Goal: Transaction & Acquisition: Book appointment/travel/reservation

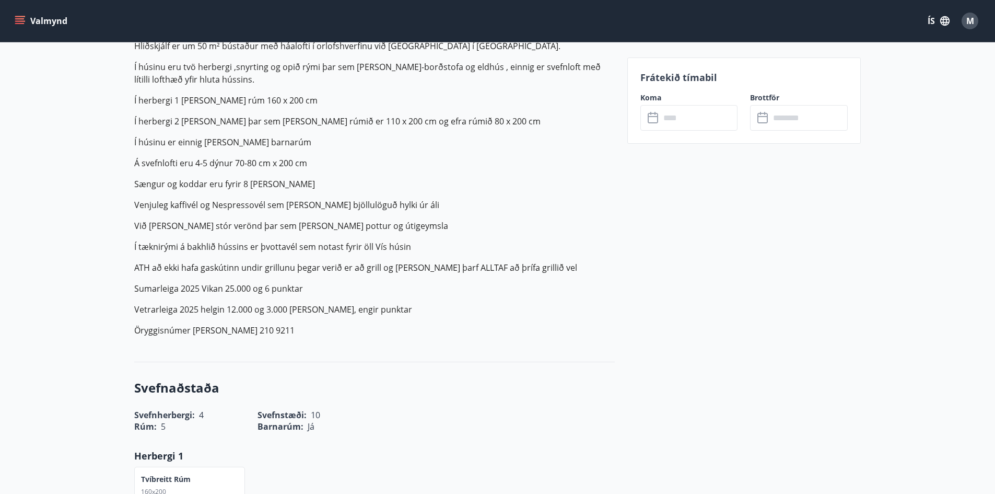
scroll to position [234, 0]
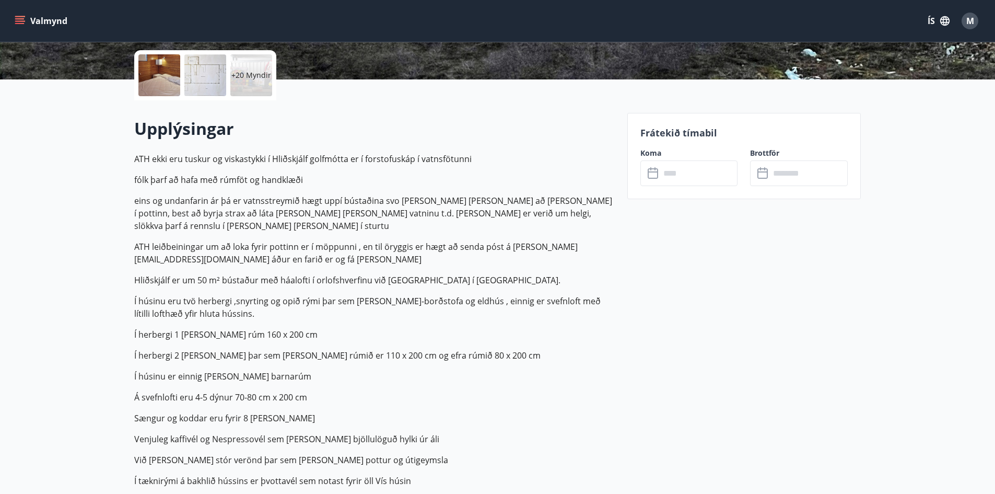
click at [41, 25] on button "Valmynd" at bounding box center [42, 20] width 59 height 19
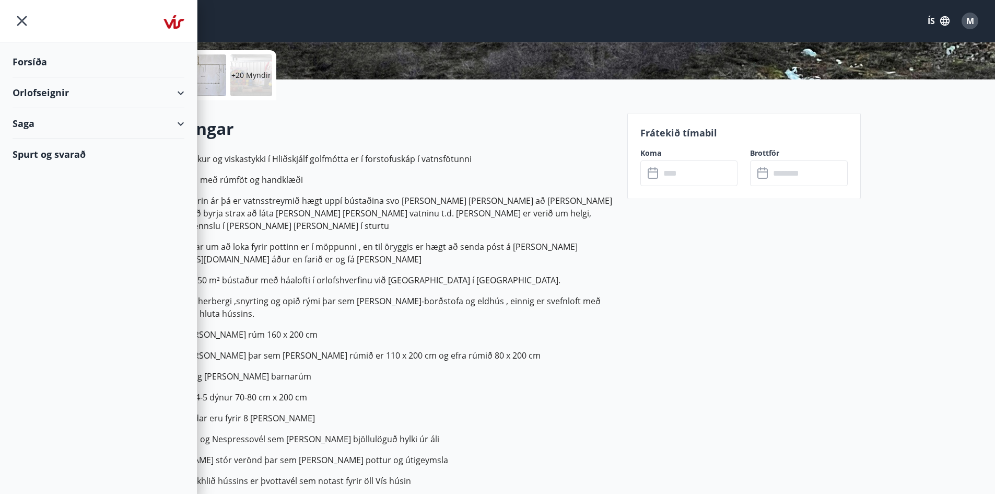
click at [47, 89] on div "Orlofseignir" at bounding box center [99, 92] width 172 height 31
click at [51, 121] on div "Framboð" at bounding box center [98, 119] width 155 height 22
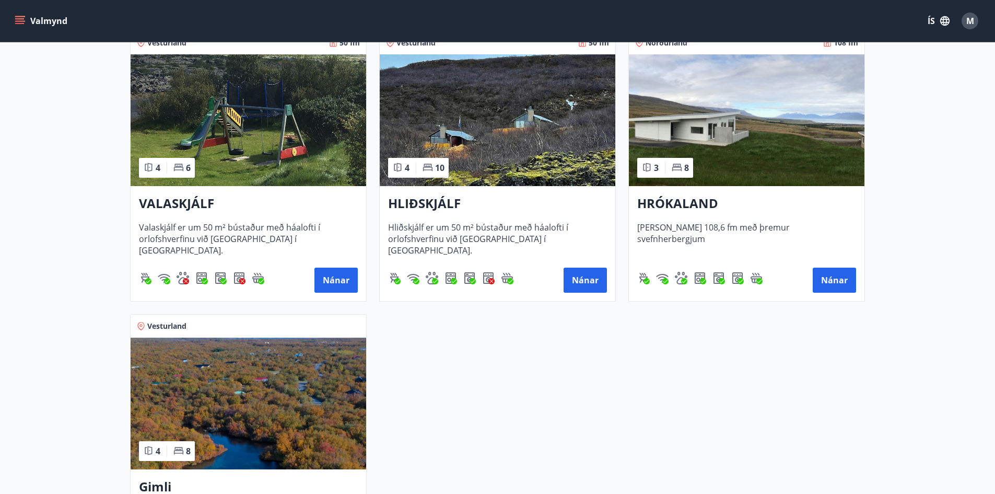
scroll to position [261, 0]
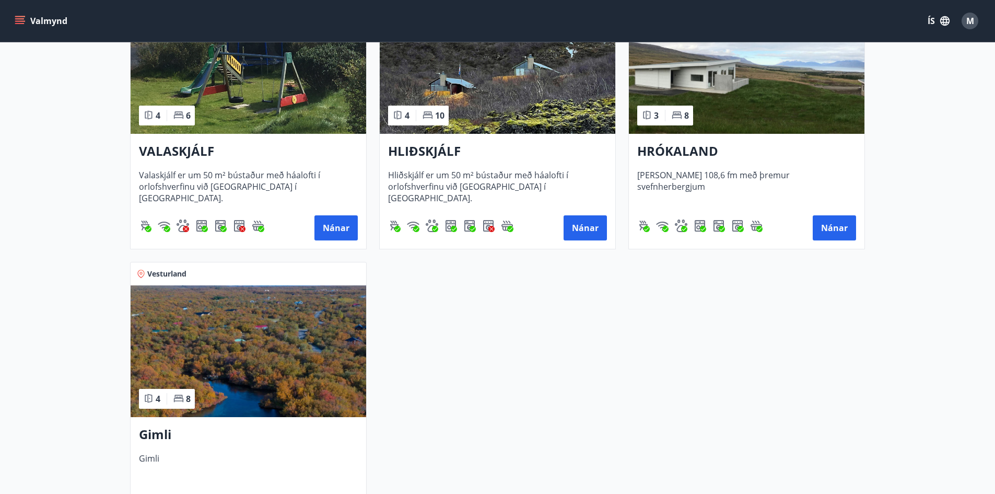
click at [292, 345] on img at bounding box center [249, 351] width 236 height 132
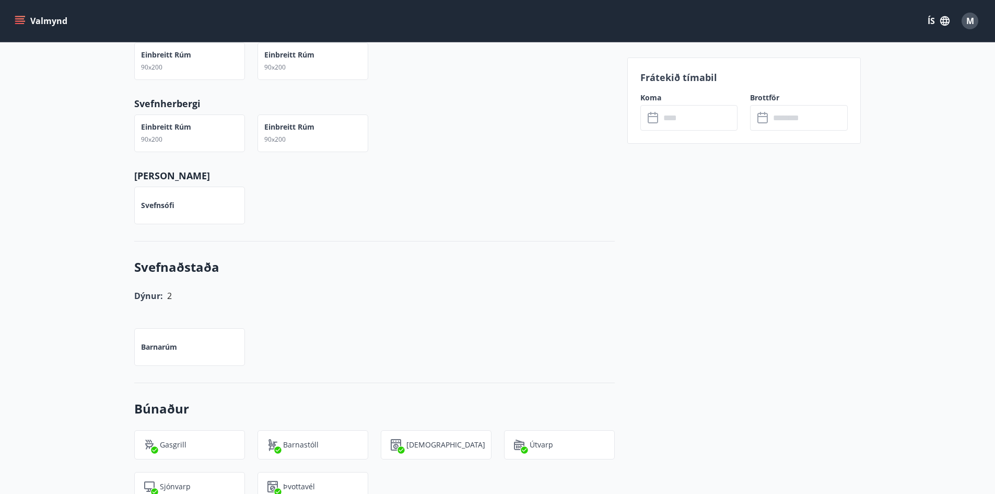
scroll to position [777, 0]
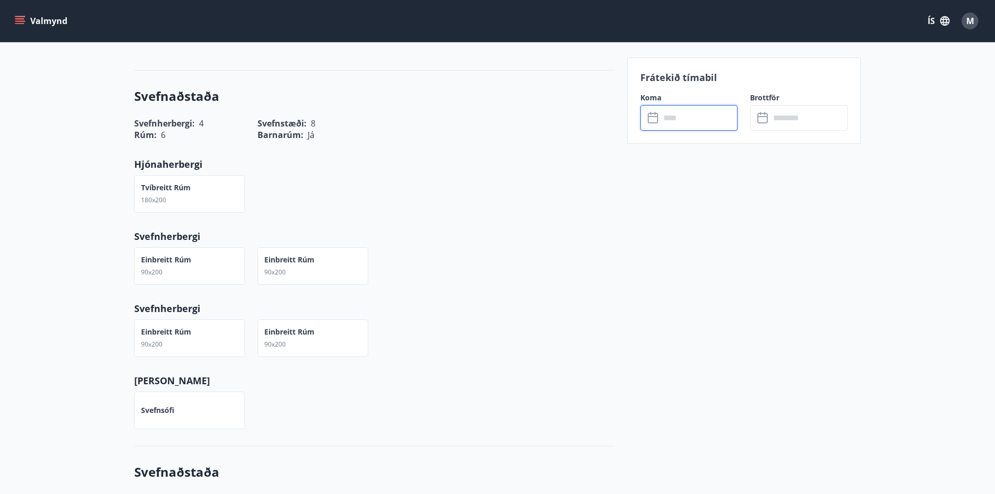
click at [661, 119] on input "text" at bounding box center [700, 118] width 78 height 26
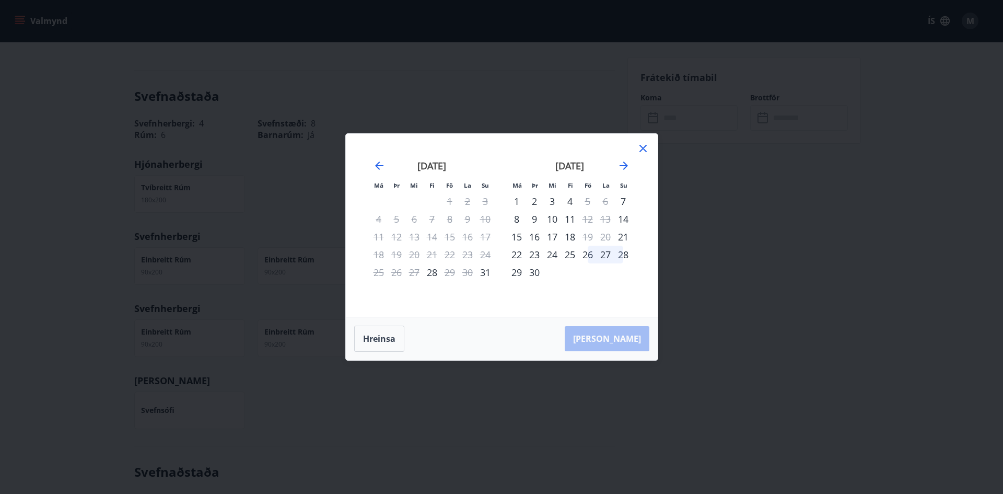
click at [584, 257] on div "26" at bounding box center [588, 255] width 18 height 18
click at [628, 254] on div "28" at bounding box center [624, 255] width 18 height 18
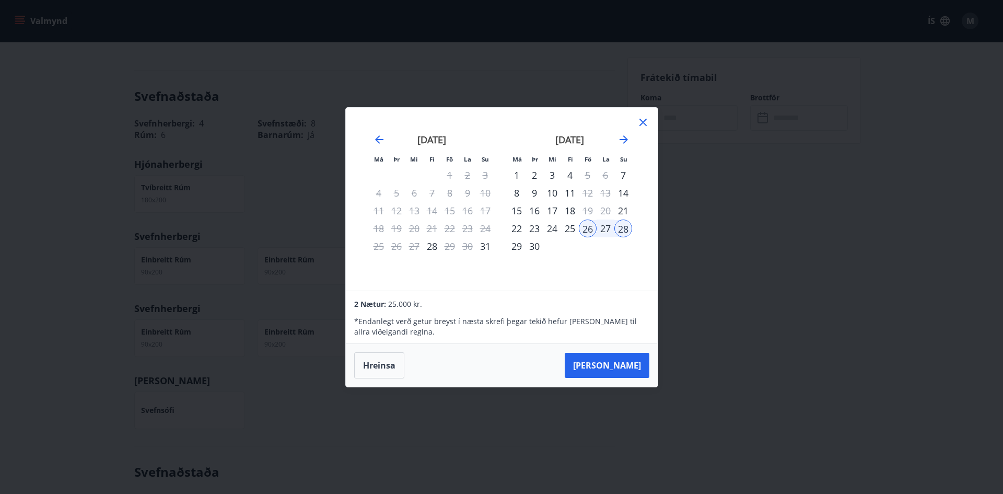
click at [645, 130] on div at bounding box center [643, 124] width 13 height 16
click at [641, 120] on icon at bounding box center [643, 122] width 7 height 7
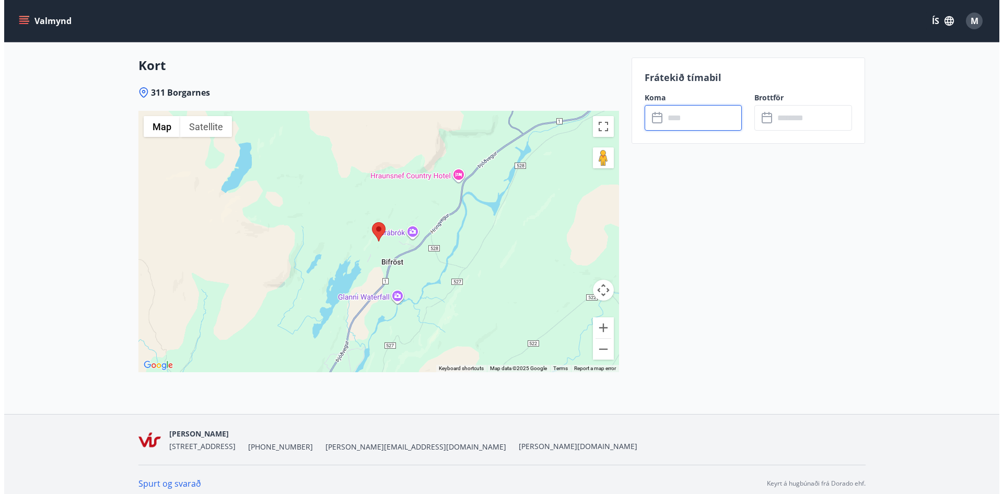
scroll to position [1560, 0]
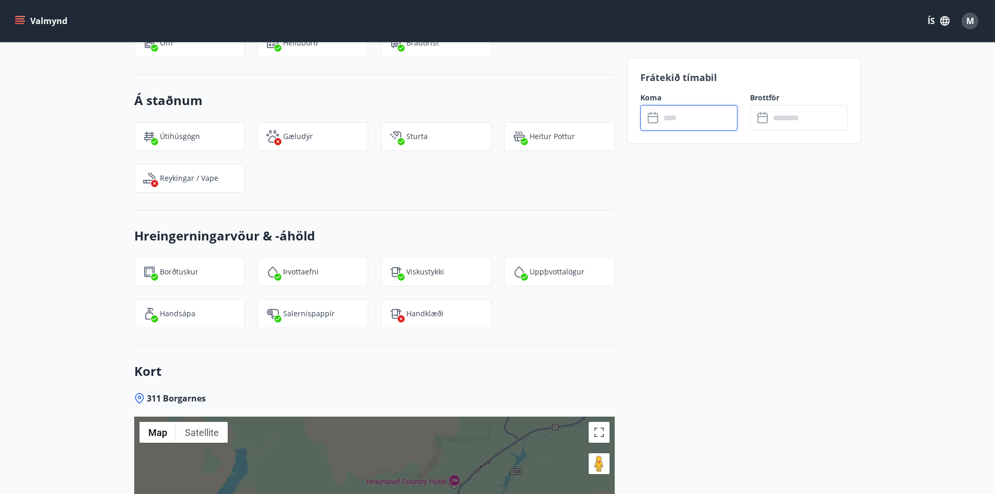
click at [685, 122] on input "text" at bounding box center [700, 118] width 78 height 26
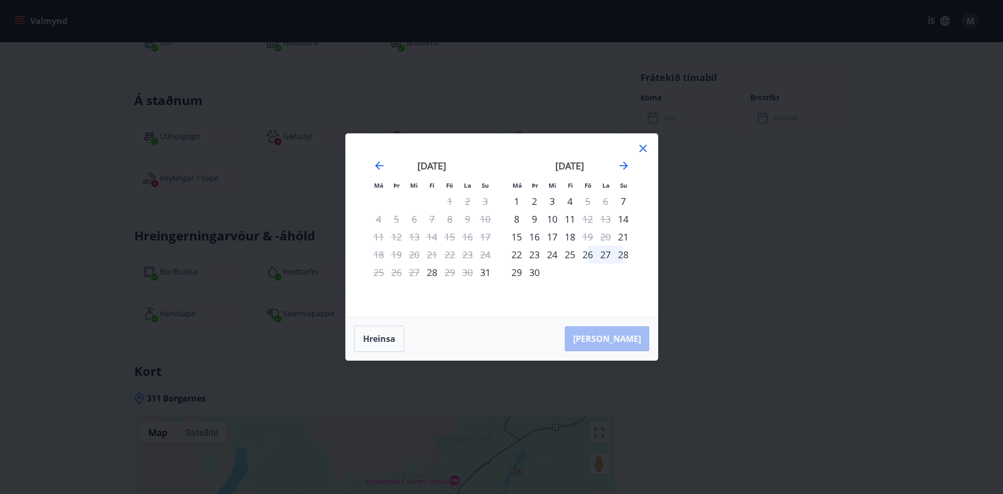
click at [588, 259] on div "26" at bounding box center [588, 255] width 18 height 18
click at [624, 258] on div "28" at bounding box center [624, 255] width 18 height 18
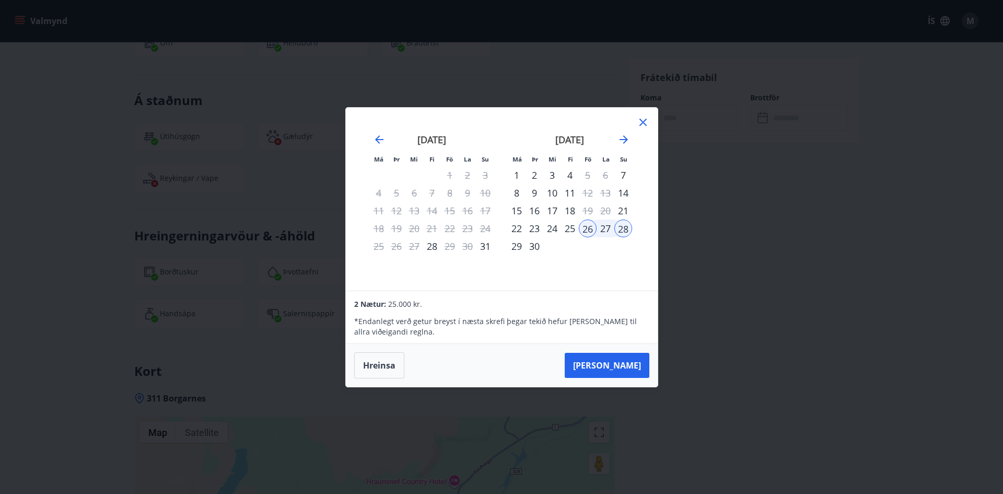
click at [649, 117] on icon at bounding box center [643, 122] width 13 height 13
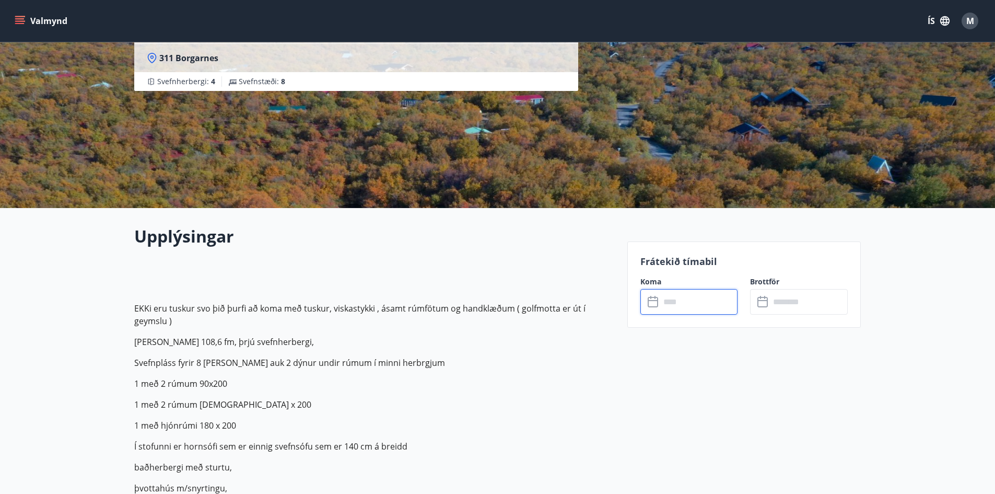
scroll to position [0, 0]
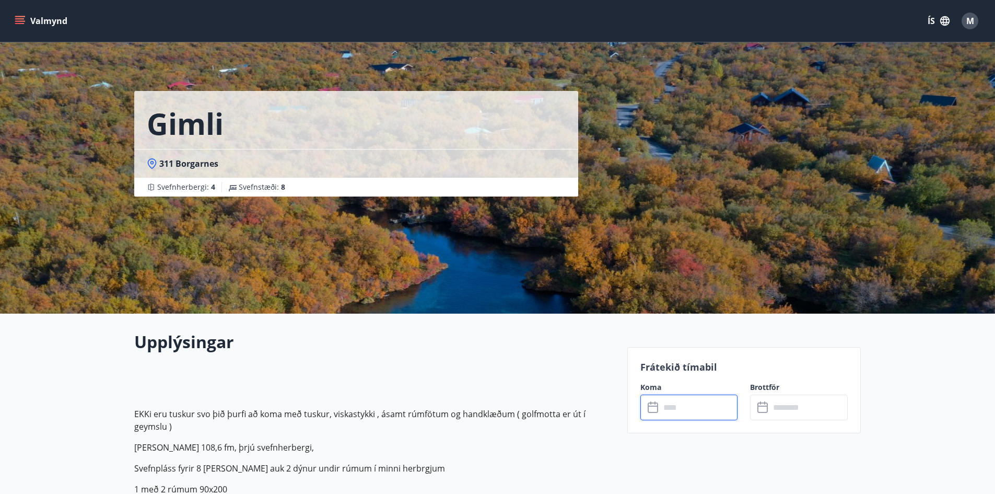
click at [226, 142] on div "Gimli" at bounding box center [356, 120] width 444 height 58
click at [182, 188] on span "Svefnherbergi : 4" at bounding box center [186, 187] width 58 height 10
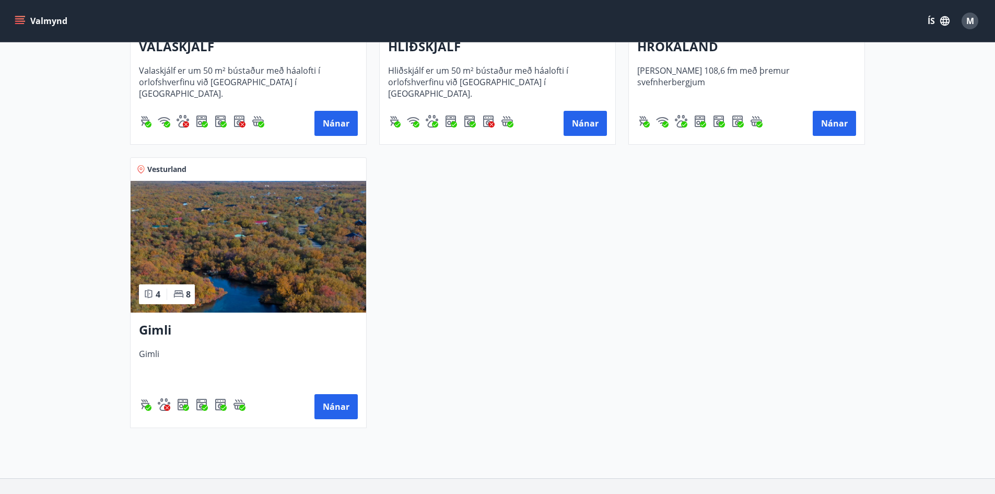
scroll to position [52, 0]
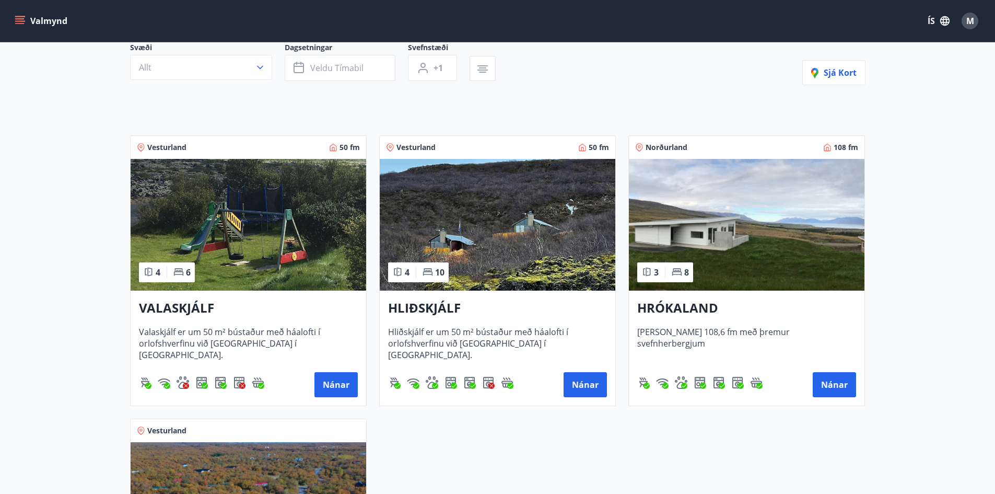
click at [510, 238] on img at bounding box center [498, 225] width 236 height 132
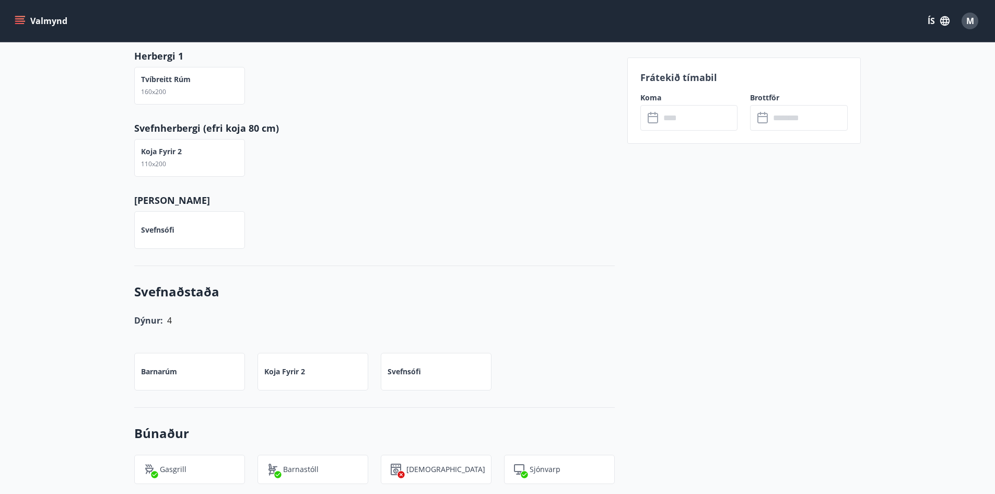
scroll to position [523, 0]
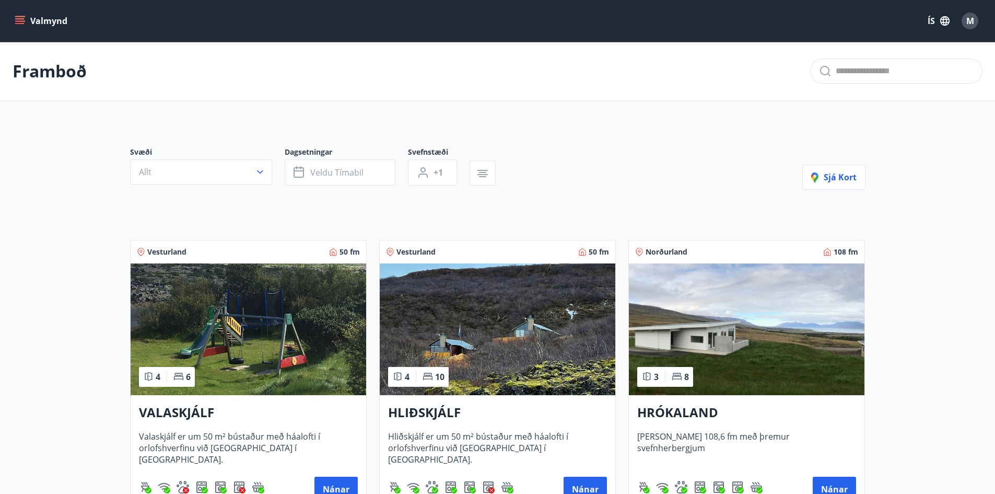
click at [468, 335] on img at bounding box center [498, 329] width 236 height 132
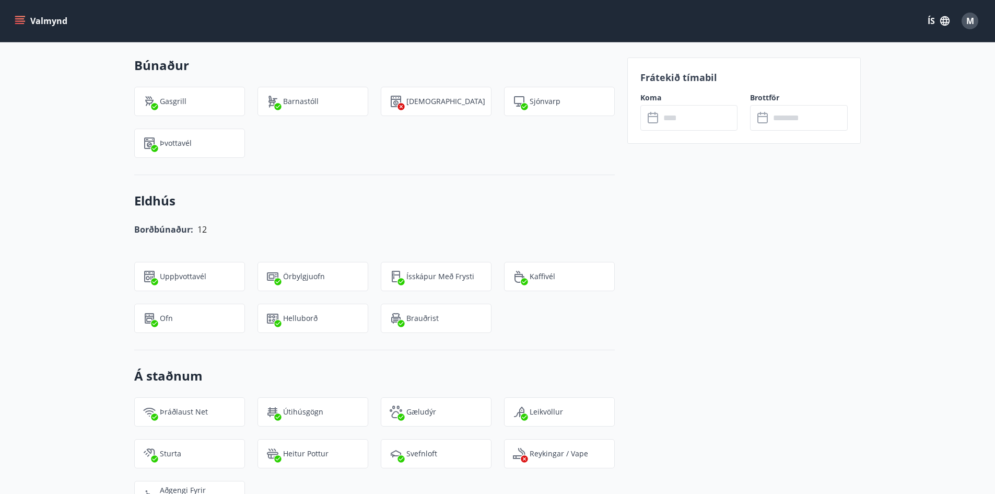
scroll to position [1254, 0]
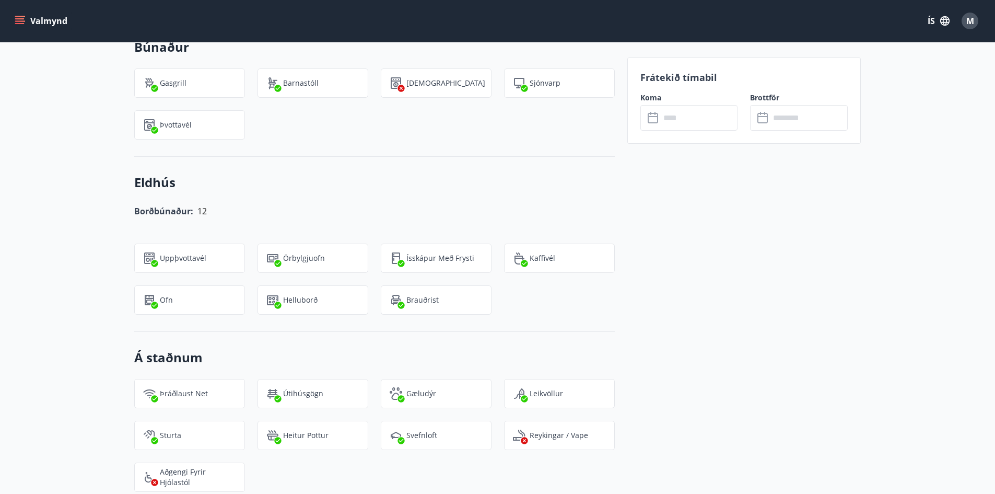
click at [322, 430] on p "Heitur pottur" at bounding box center [305, 435] width 45 height 10
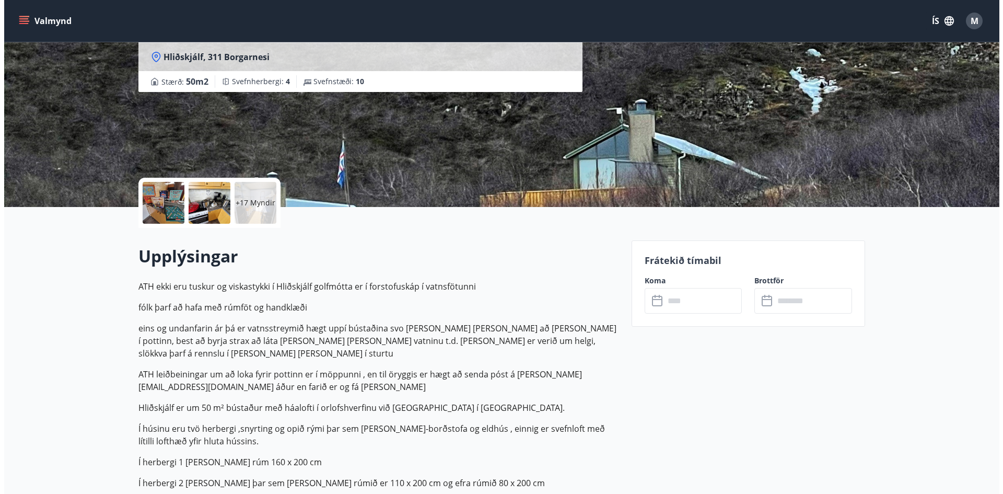
scroll to position [0, 0]
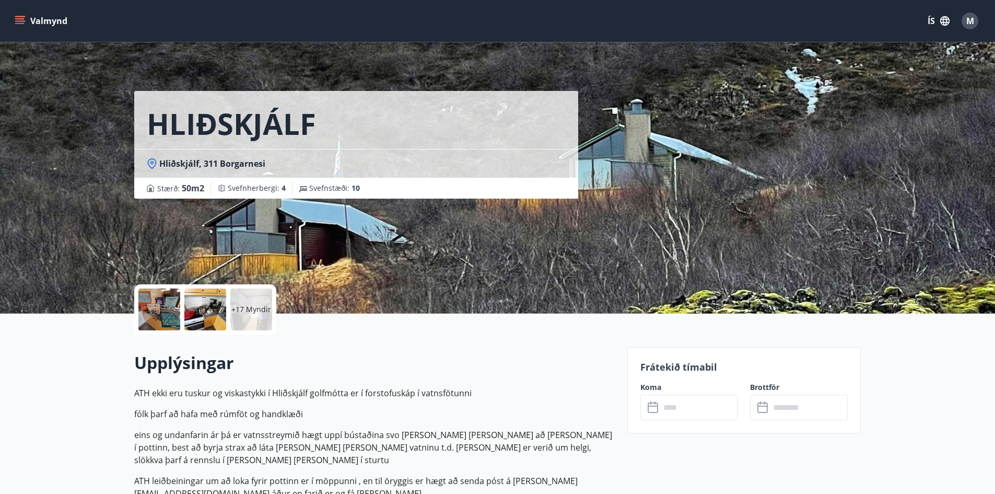
click at [177, 314] on div at bounding box center [159, 309] width 42 height 42
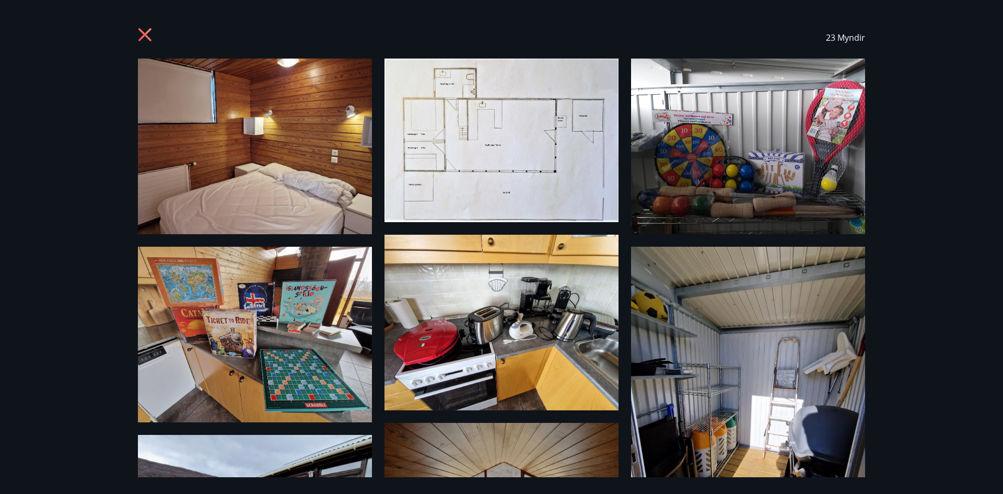
click at [981, 34] on div "23 Myndir" at bounding box center [501, 247] width 1003 height 494
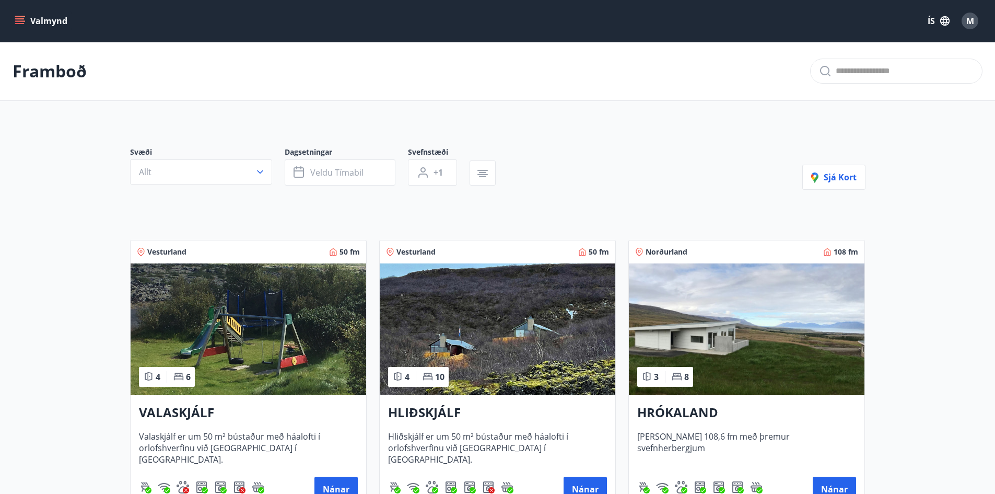
scroll to position [157, 0]
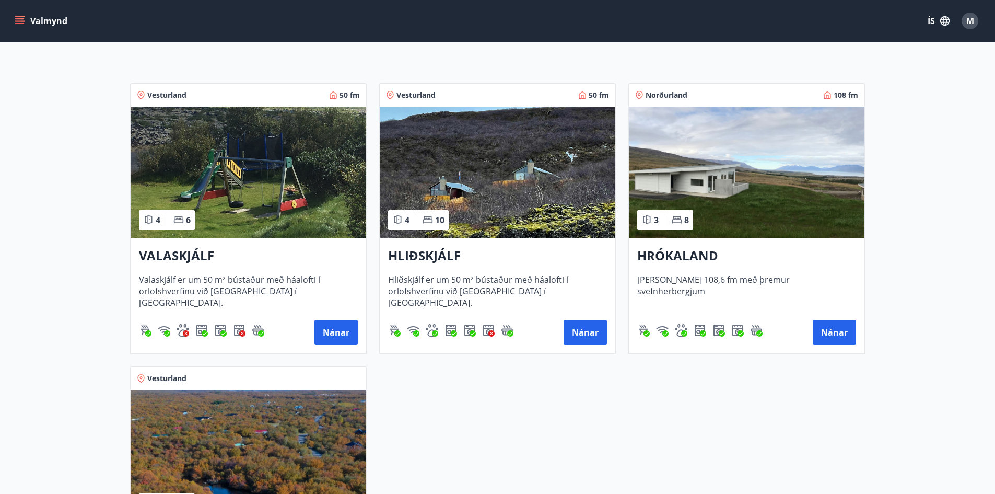
click at [264, 183] on img at bounding box center [249, 173] width 236 height 132
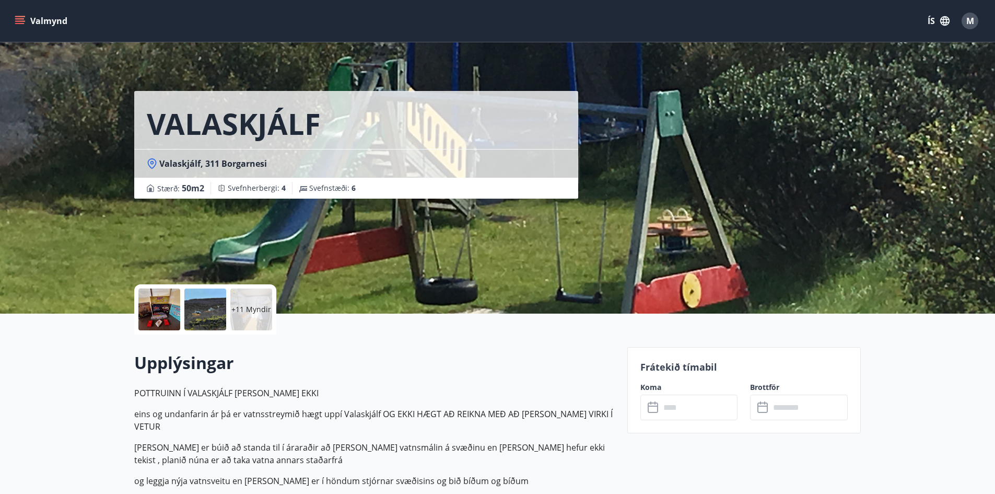
click at [172, 305] on div at bounding box center [159, 309] width 42 height 42
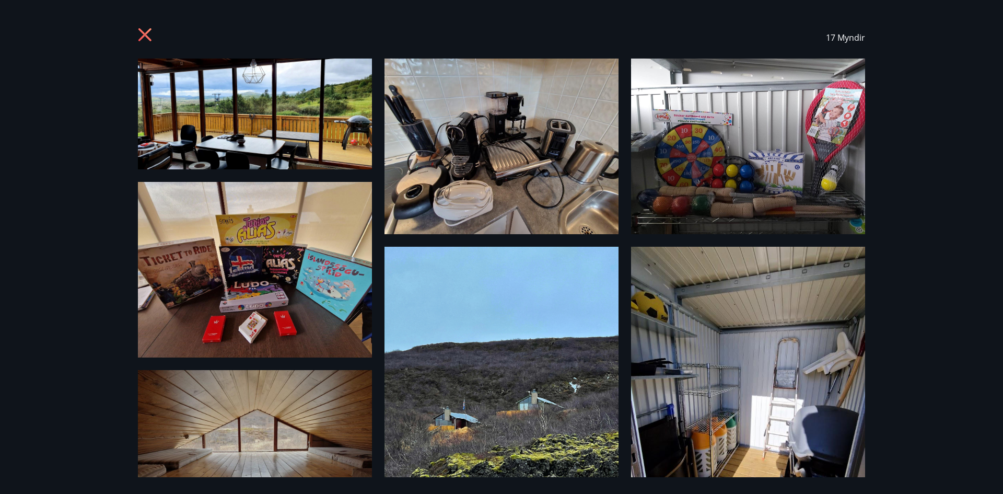
click at [143, 37] on icon at bounding box center [144, 34] width 13 height 13
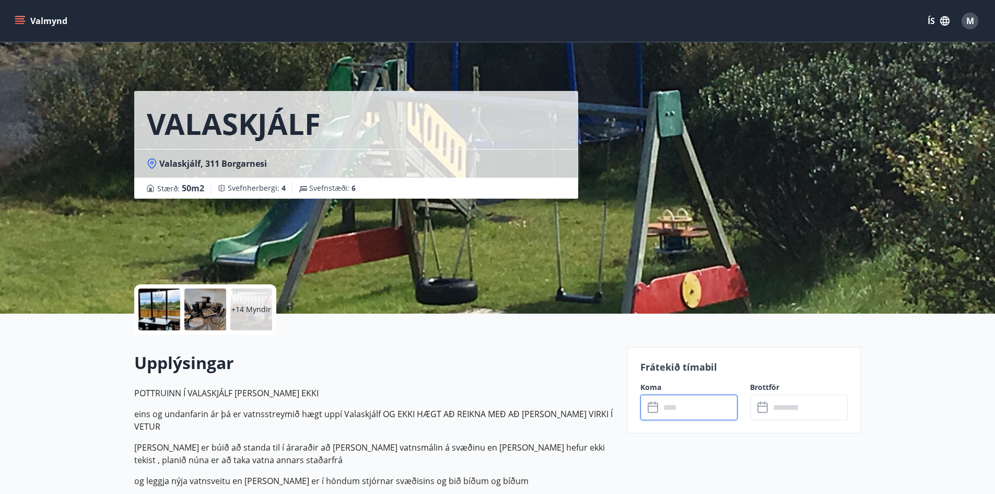
click at [692, 403] on input "text" at bounding box center [700, 408] width 78 height 26
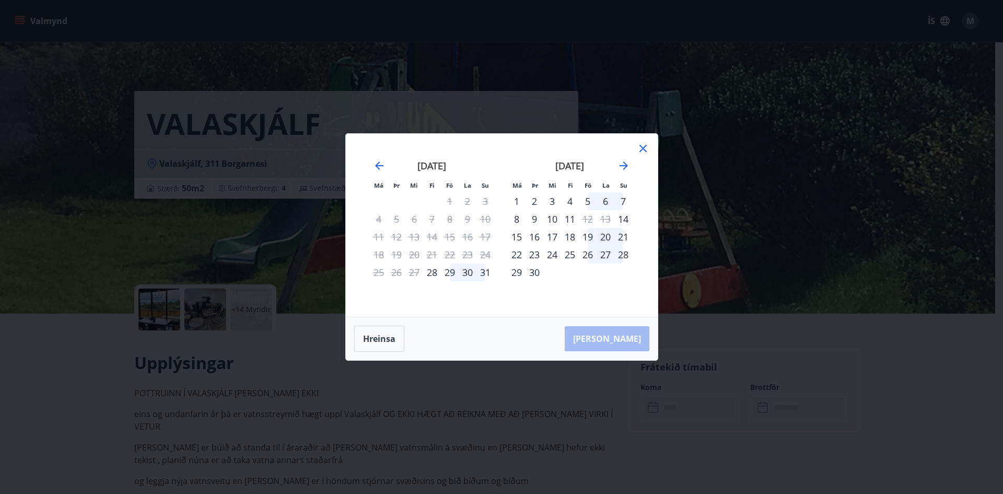
click at [588, 258] on div "26" at bounding box center [588, 255] width 18 height 18
click at [622, 256] on div "28" at bounding box center [624, 255] width 18 height 18
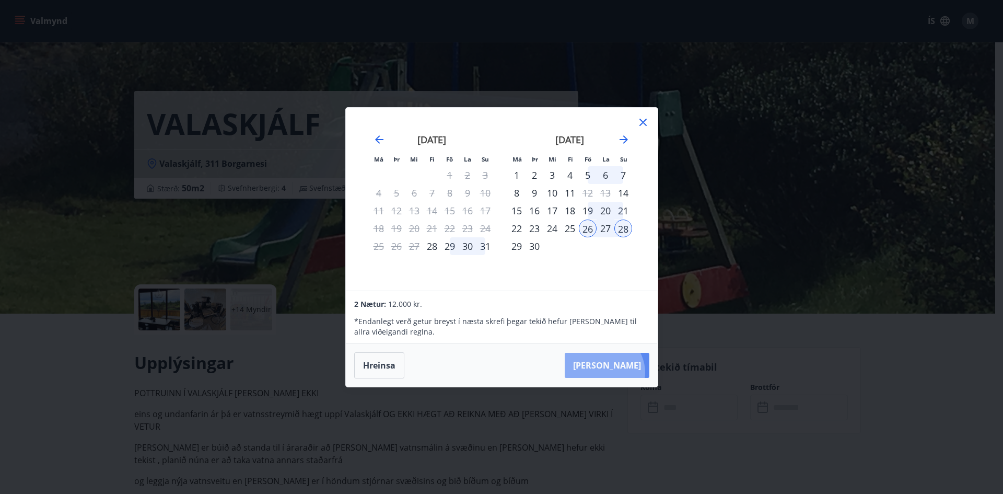
click at [635, 372] on button "[PERSON_NAME]" at bounding box center [607, 365] width 85 height 25
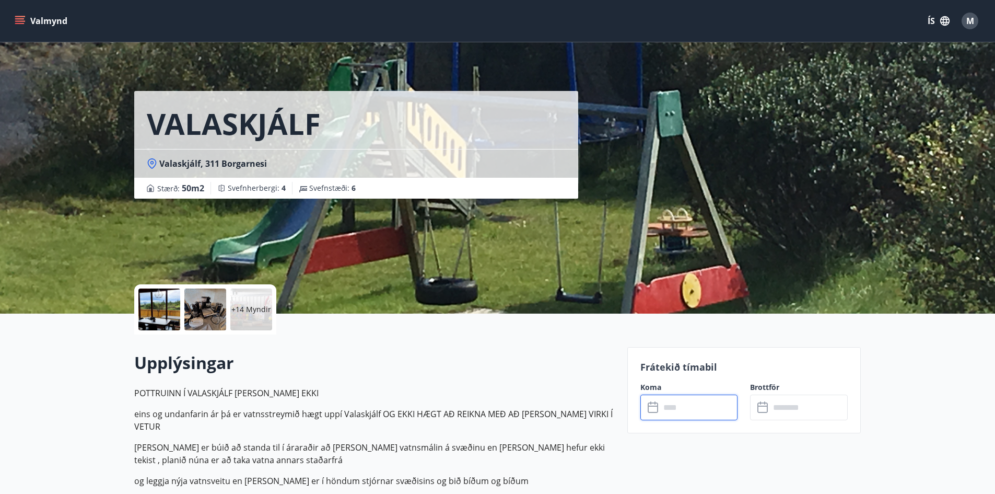
type input "******"
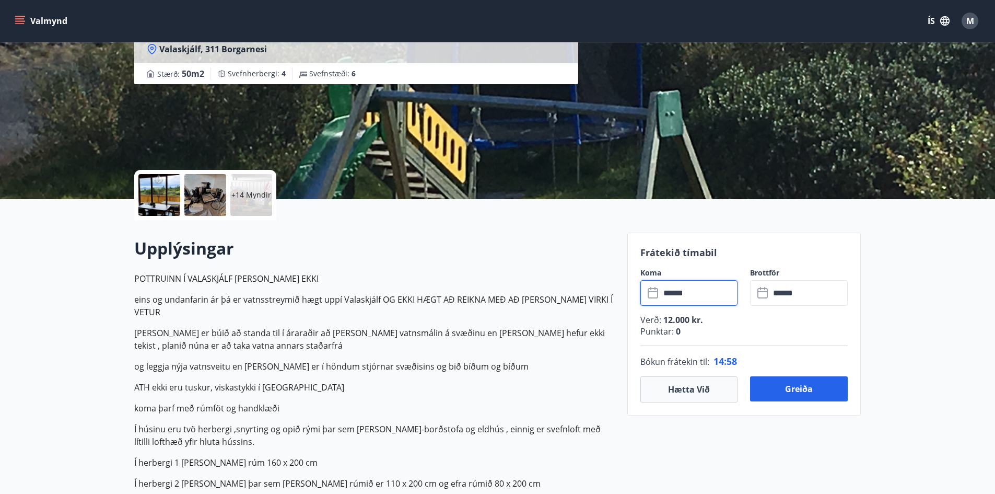
scroll to position [209, 0]
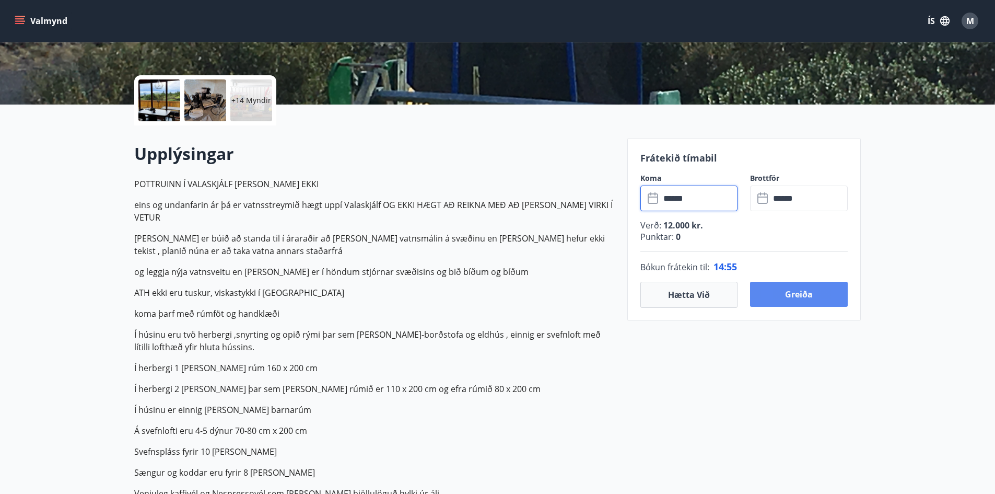
click at [795, 299] on button "Greiða" at bounding box center [799, 294] width 98 height 25
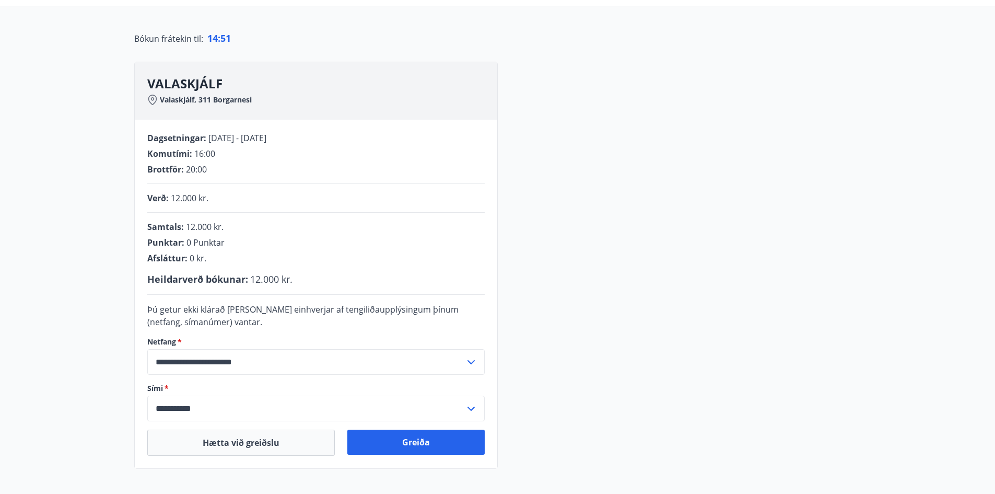
scroll to position [105, 0]
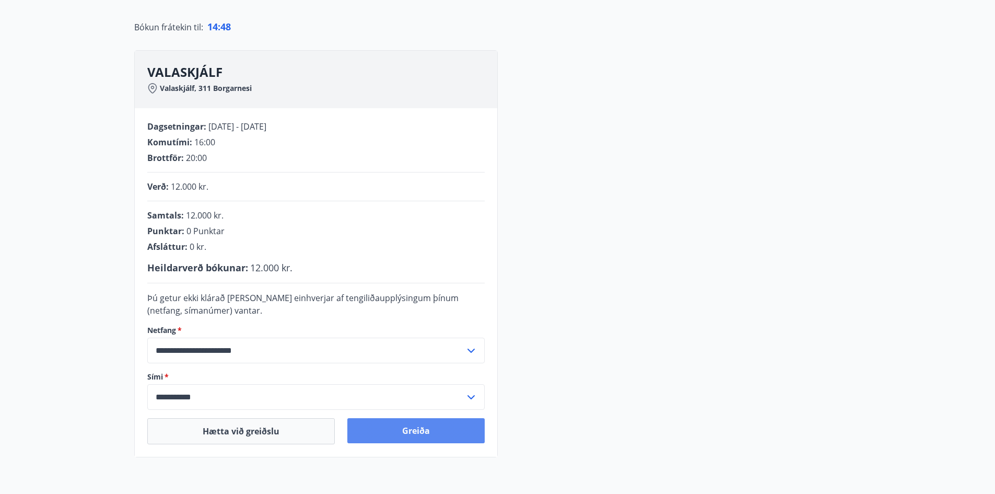
click at [418, 431] on button "Greiða" at bounding box center [415, 430] width 137 height 25
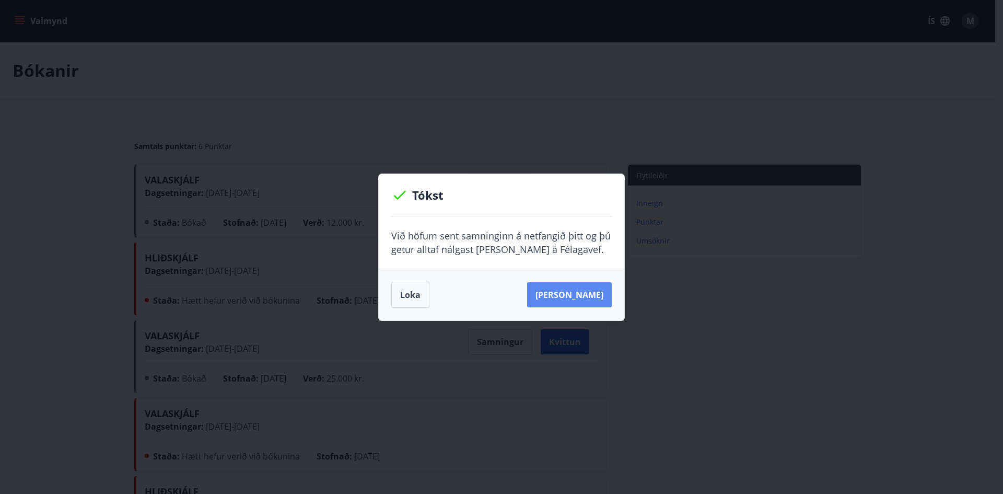
click at [571, 297] on button "[PERSON_NAME]" at bounding box center [569, 294] width 85 height 25
click at [412, 300] on button "Loka" at bounding box center [410, 295] width 38 height 26
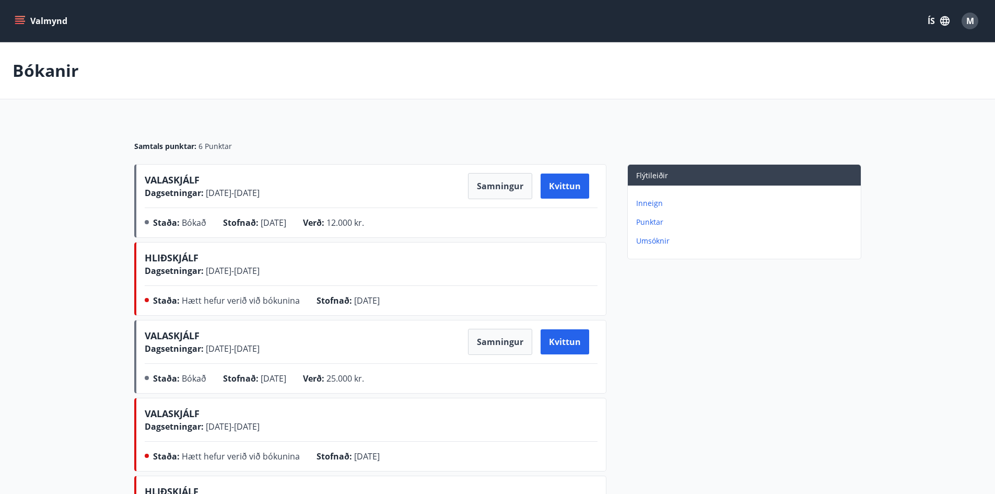
click at [195, 181] on span "VALASKJÁLF" at bounding box center [172, 179] width 55 height 13
click at [641, 240] on p "Umsóknir" at bounding box center [746, 241] width 221 height 10
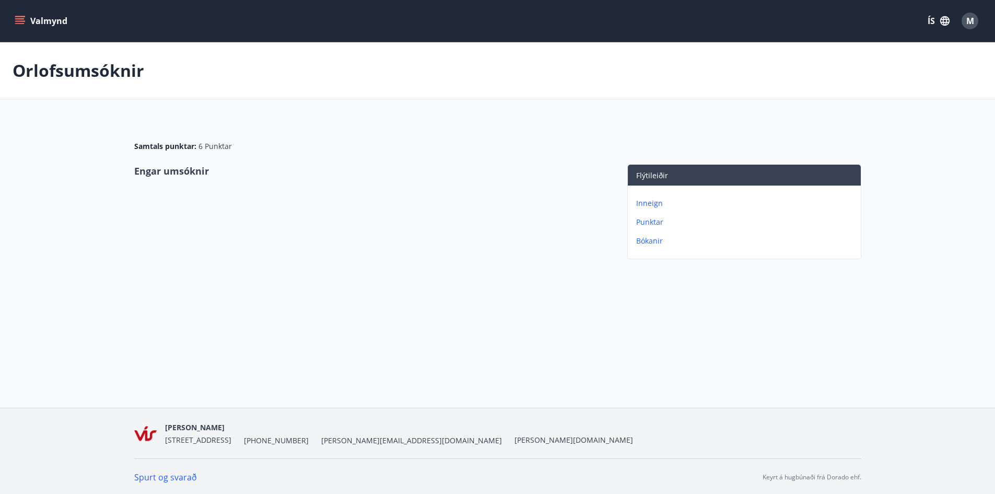
click at [652, 208] on div "Inneign Punktar Bókanir" at bounding box center [744, 218] width 233 height 65
click at [652, 206] on p "Inneign" at bounding box center [746, 203] width 221 height 10
click at [657, 226] on p "Bókanir" at bounding box center [746, 222] width 221 height 10
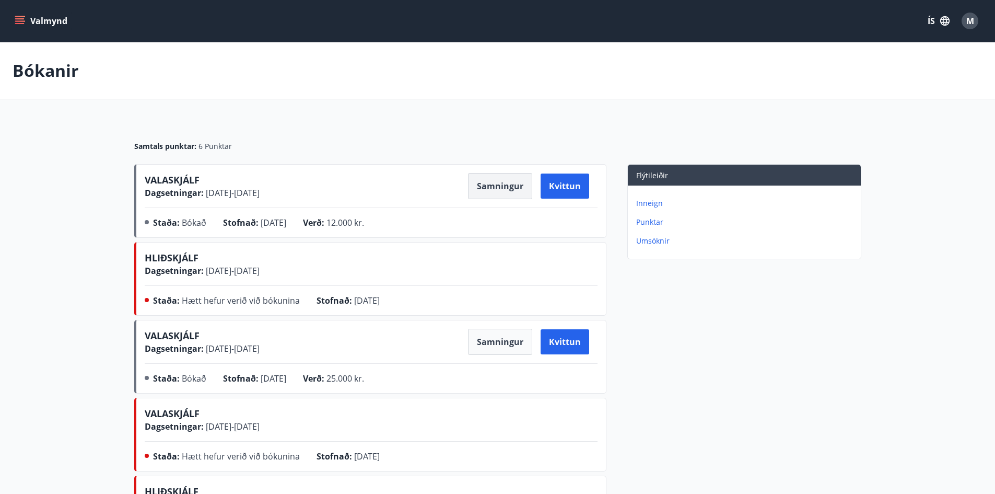
click at [516, 190] on button "Samningur" at bounding box center [500, 186] width 64 height 26
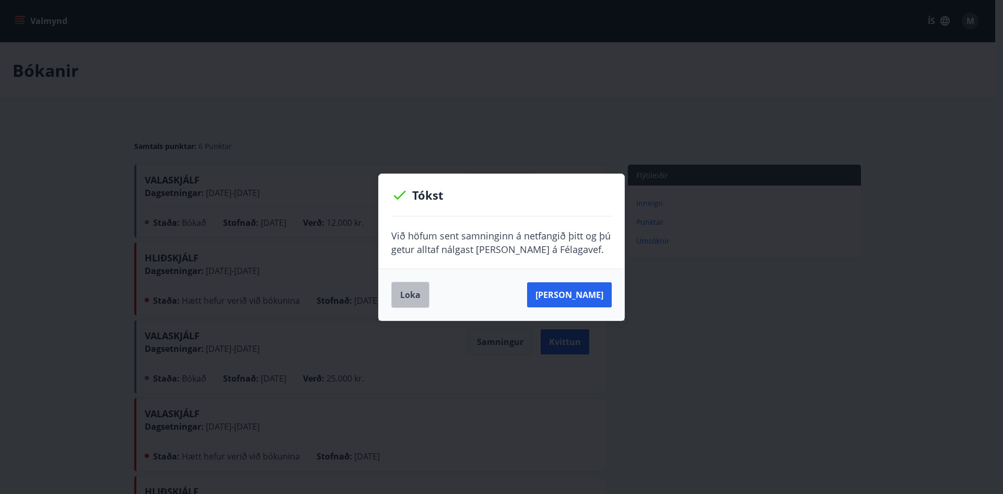
click at [409, 285] on button "Loka" at bounding box center [410, 295] width 38 height 26
click at [419, 291] on button "Loka" at bounding box center [410, 295] width 38 height 26
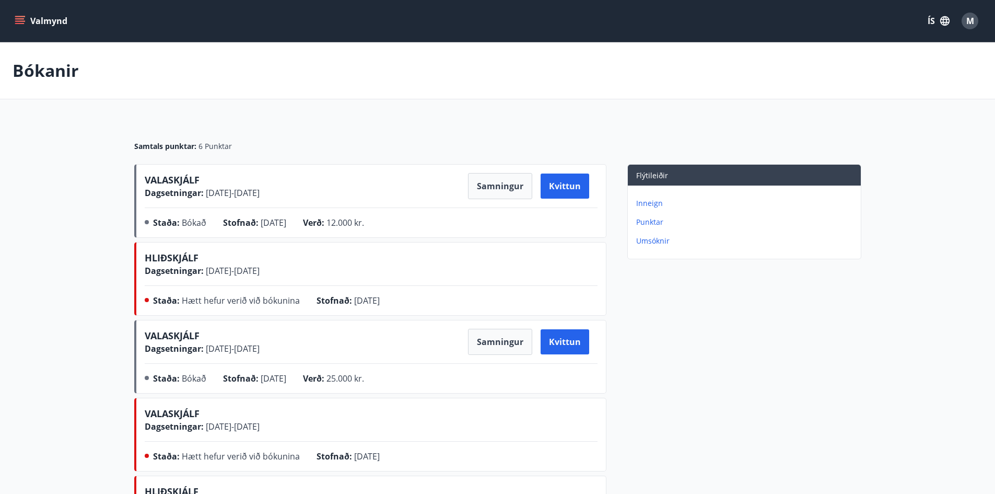
click at [41, 13] on button "Valmynd" at bounding box center [42, 20] width 59 height 19
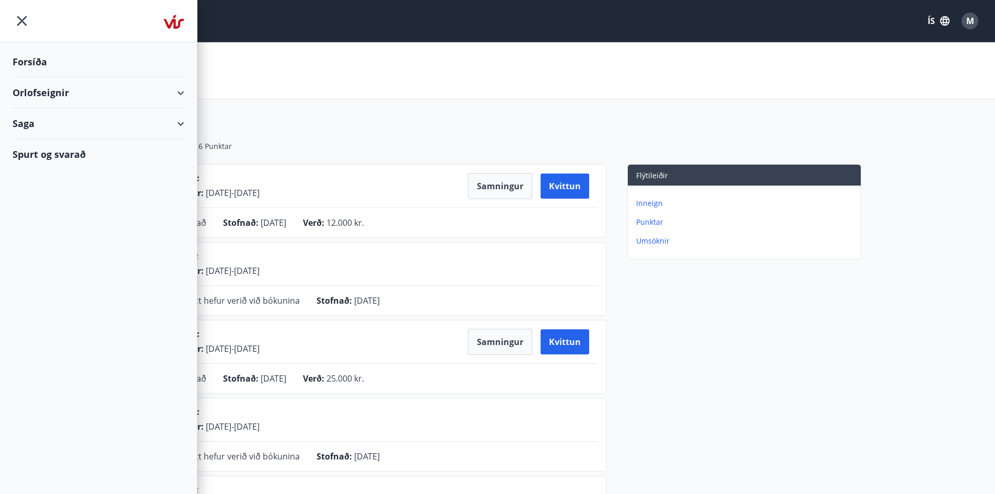
click at [77, 88] on div "Orlofseignir" at bounding box center [99, 92] width 172 height 31
click at [97, 118] on div "Framboð" at bounding box center [98, 119] width 155 height 22
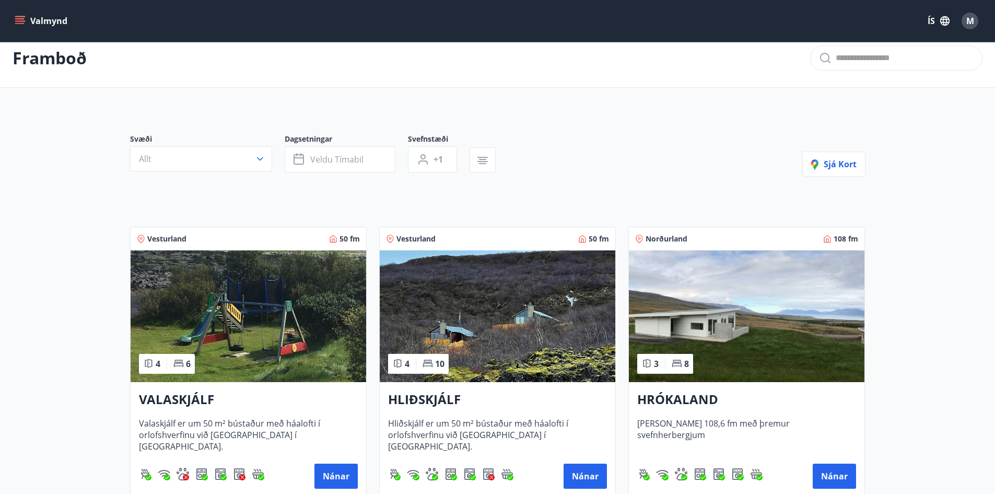
scroll to position [52, 0]
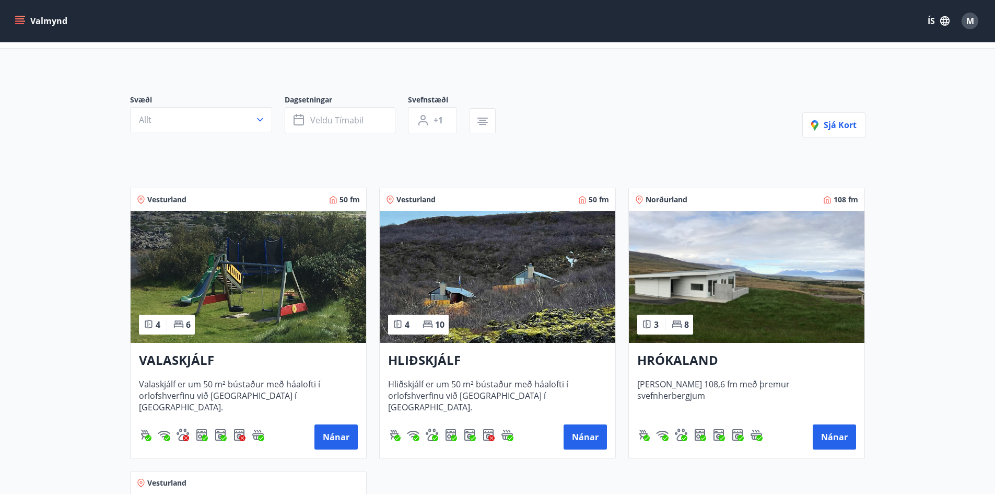
click at [287, 283] on img at bounding box center [249, 277] width 236 height 132
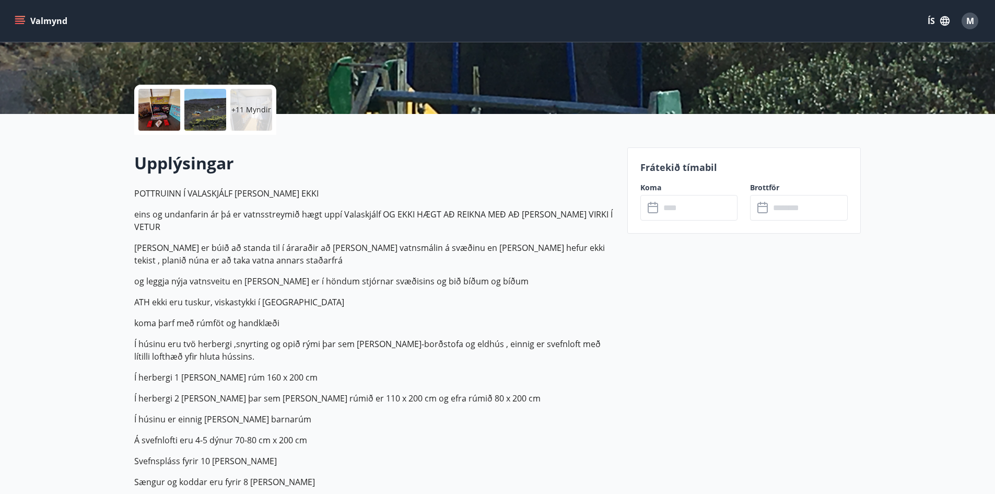
scroll to position [209, 0]
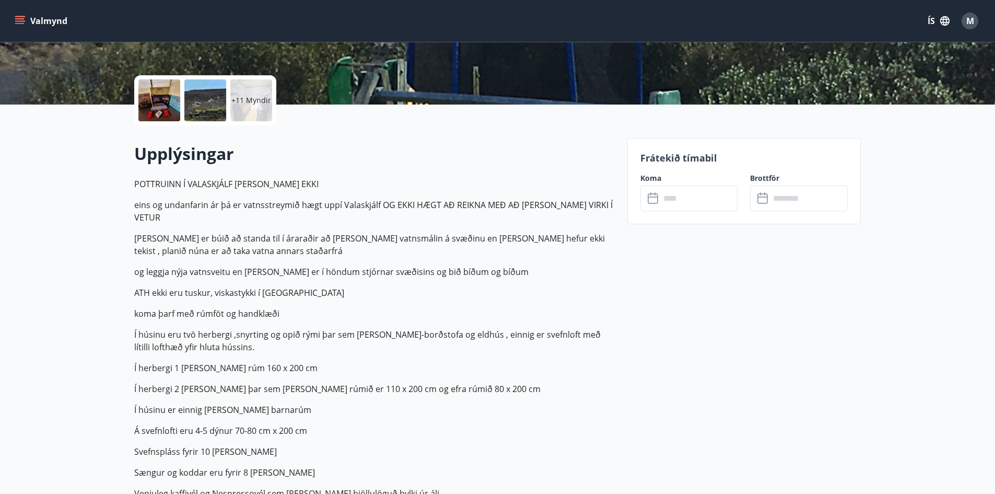
click at [687, 200] on input "text" at bounding box center [700, 199] width 78 height 26
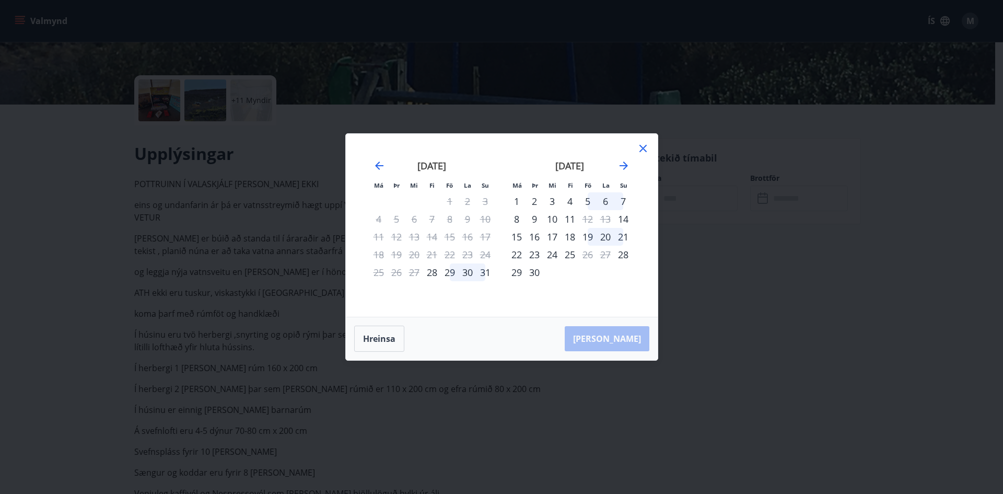
click at [447, 276] on div "29" at bounding box center [450, 272] width 18 height 18
click at [482, 272] on div "31" at bounding box center [486, 272] width 18 height 18
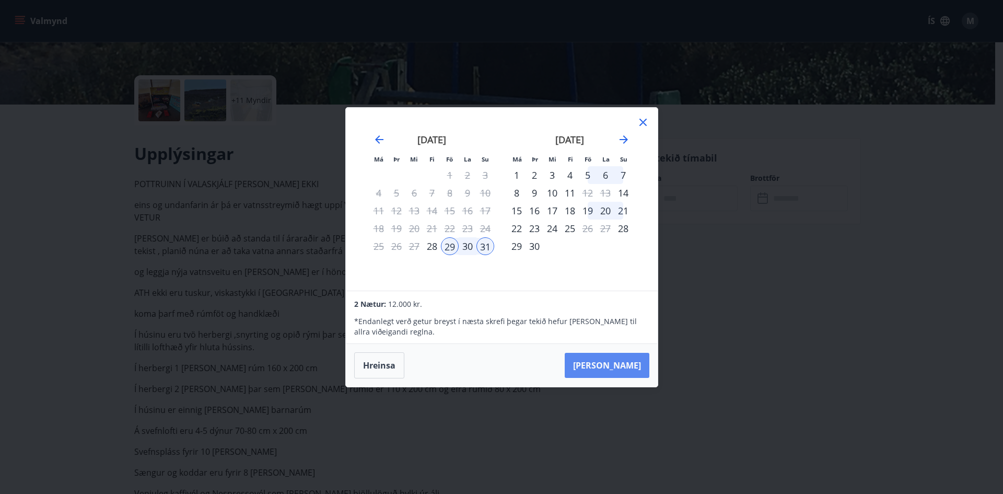
click at [625, 363] on button "[PERSON_NAME]" at bounding box center [607, 365] width 85 height 25
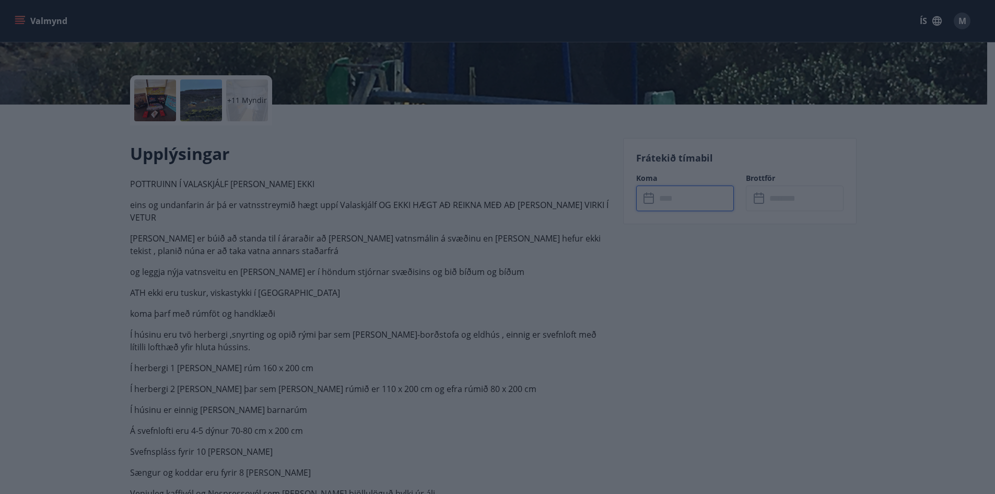
type input "******"
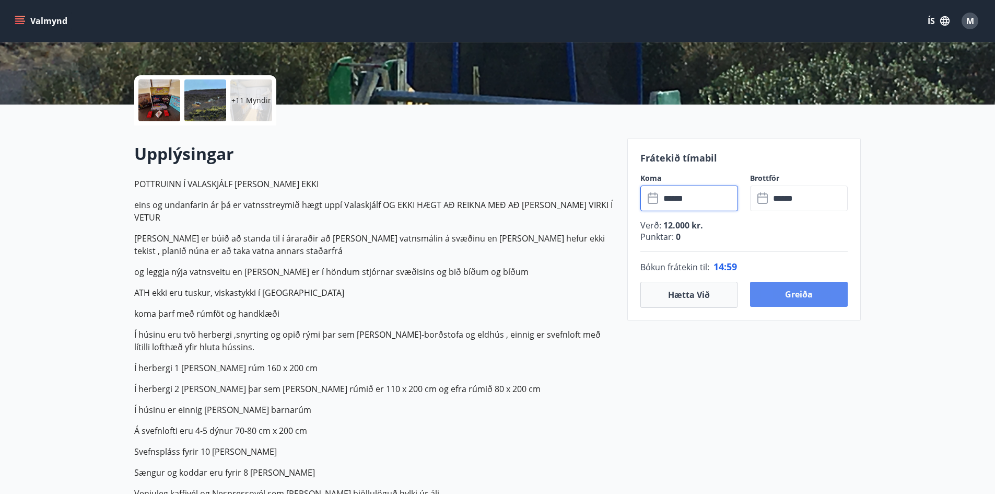
click at [783, 295] on button "Greiða" at bounding box center [799, 294] width 98 height 25
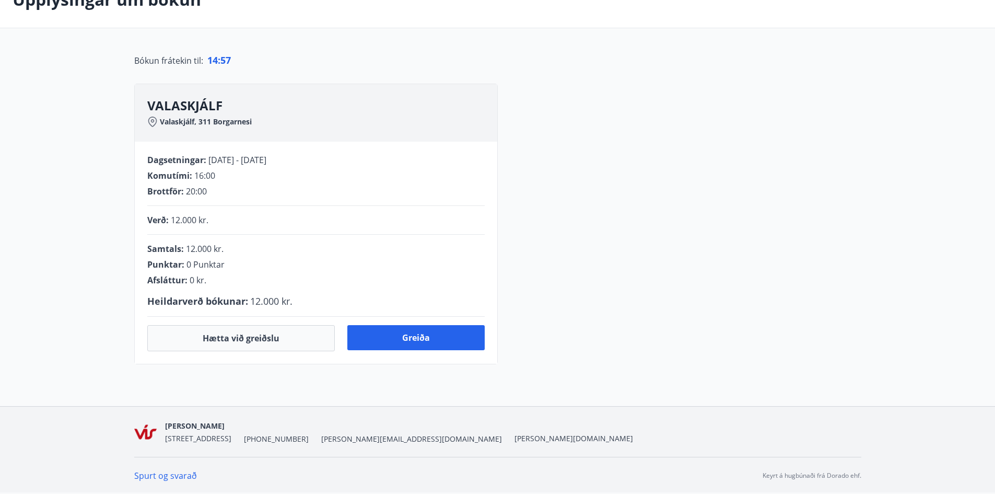
scroll to position [198, 0]
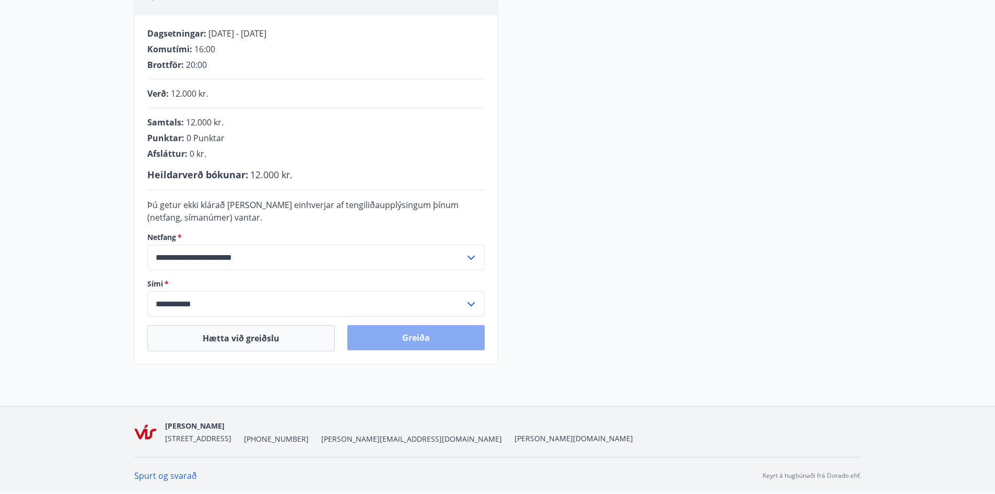
click at [416, 334] on button "Greiða" at bounding box center [415, 337] width 137 height 25
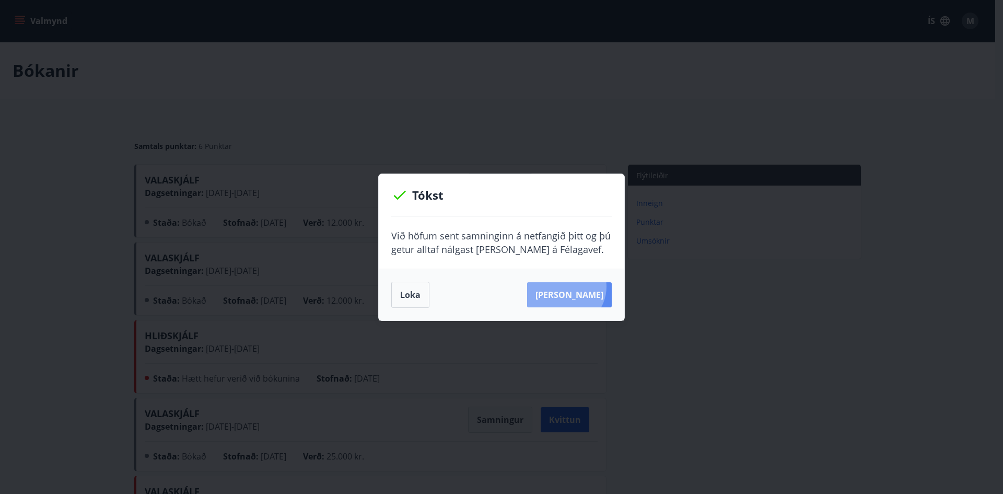
click at [581, 286] on button "[PERSON_NAME]" at bounding box center [569, 294] width 85 height 25
click at [405, 299] on button "Loka" at bounding box center [410, 295] width 38 height 26
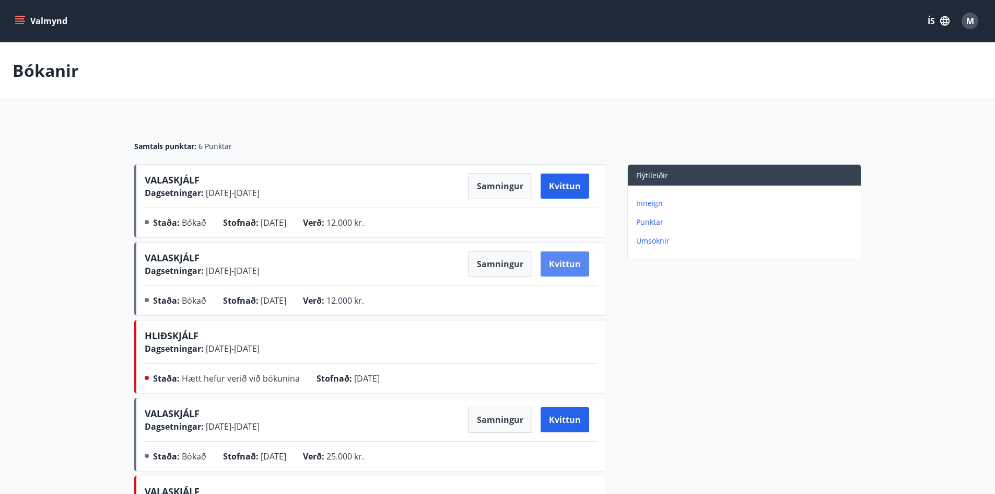
click at [563, 267] on button "Kvittun" at bounding box center [565, 263] width 49 height 25
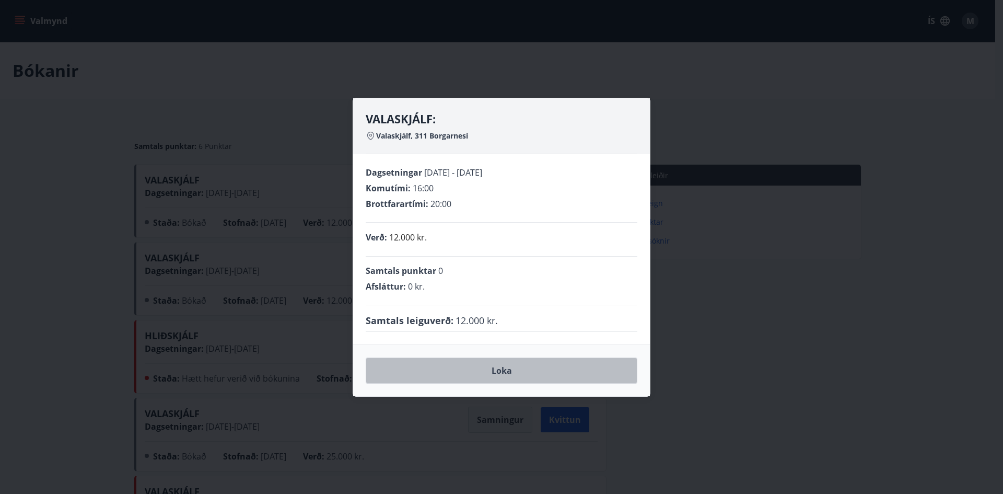
click at [477, 368] on button "Loka" at bounding box center [502, 370] width 272 height 26
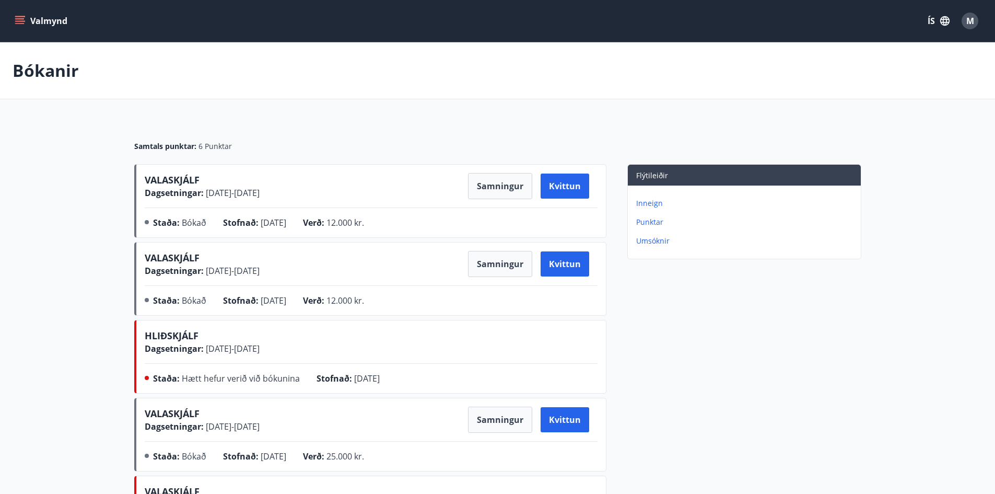
click at [666, 242] on p "Umsóknir" at bounding box center [746, 241] width 221 height 10
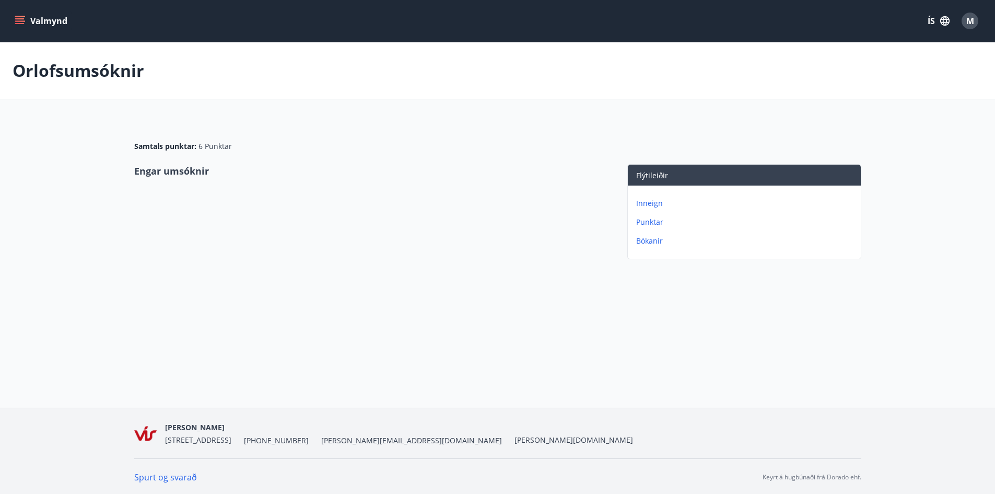
click at [43, 18] on button "Valmynd" at bounding box center [42, 20] width 59 height 19
click at [295, 128] on div "Samtals punktar : 6 Punktar" at bounding box center [497, 142] width 727 height 44
click at [656, 203] on p "Inneign" at bounding box center [746, 203] width 221 height 10
click at [649, 222] on p "Bókanir" at bounding box center [746, 222] width 221 height 10
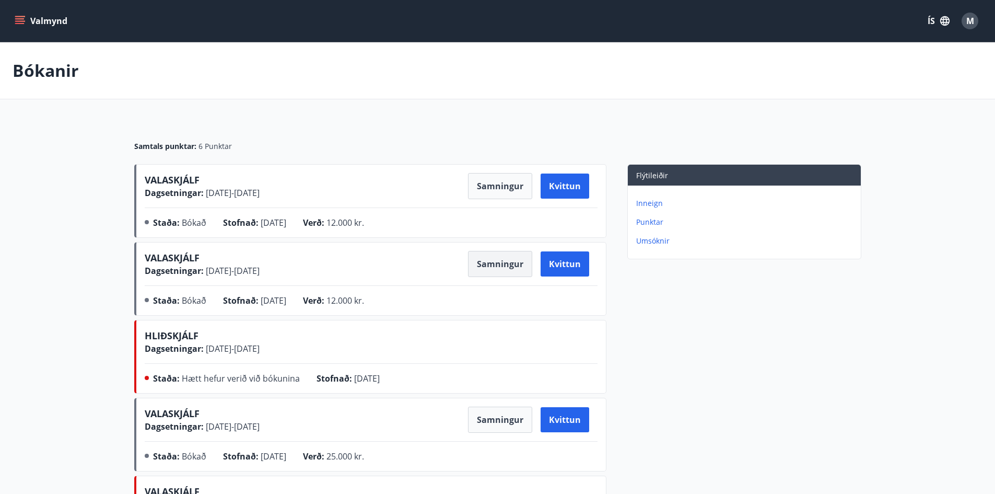
click at [518, 264] on button "Samningur" at bounding box center [500, 264] width 64 height 26
